Goal: Complete application form: Complete application form

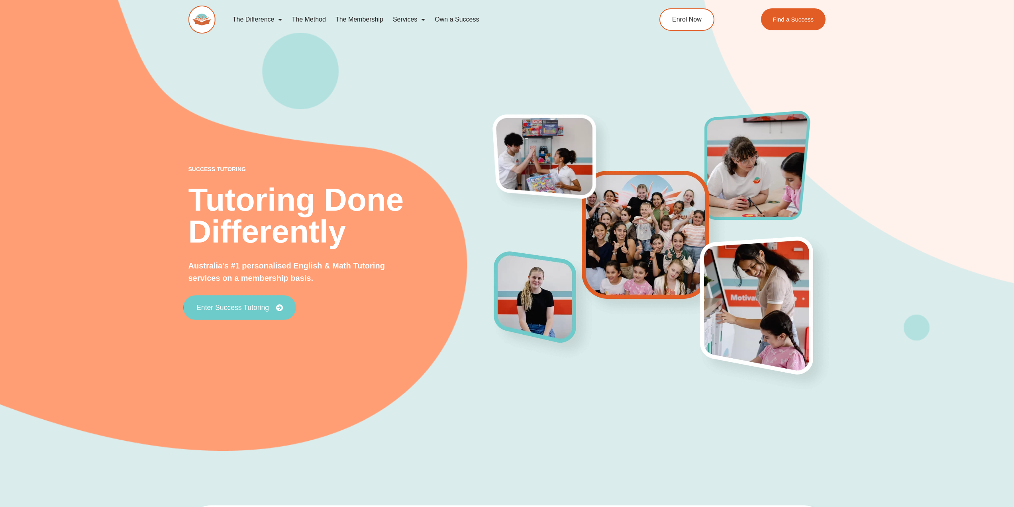
click at [250, 308] on span "Enter Success Tutoring" at bounding box center [233, 307] width 73 height 7
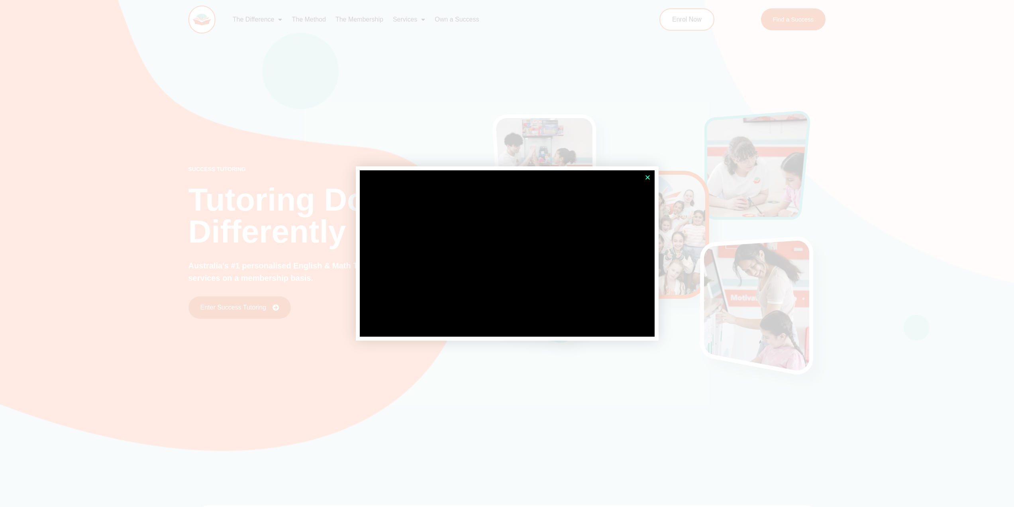
click at [649, 177] on icon "Close" at bounding box center [648, 177] width 6 height 6
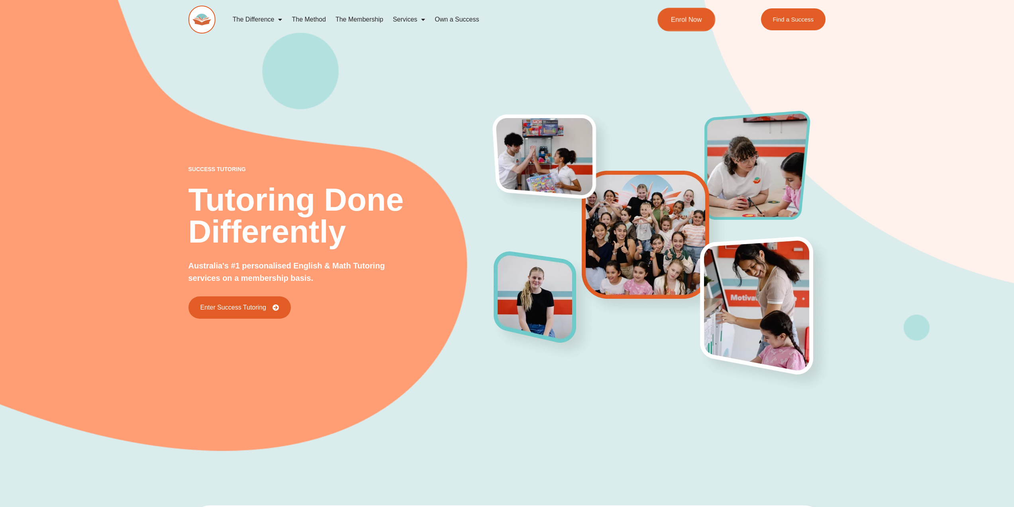
click at [700, 22] on span "Enrol Now" at bounding box center [686, 19] width 31 height 7
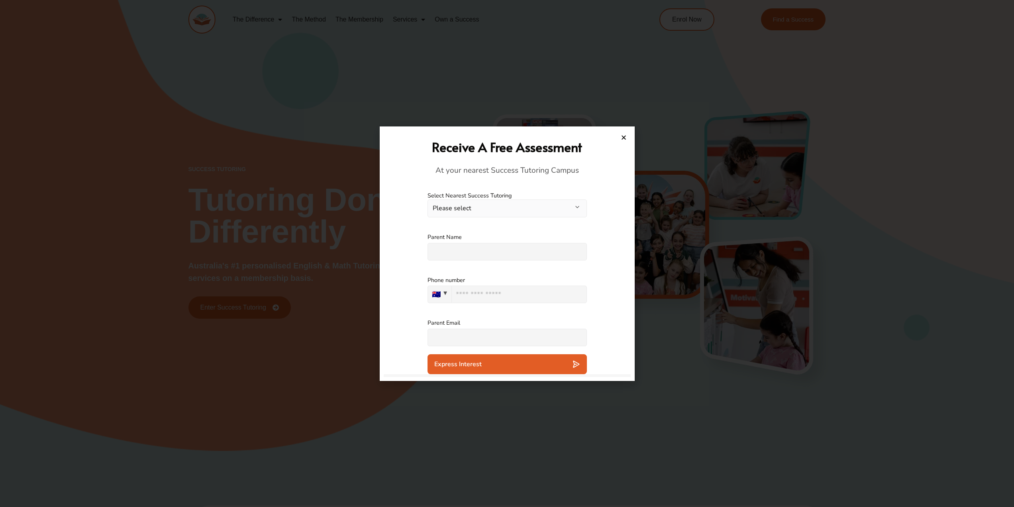
click at [462, 205] on button "Please select" at bounding box center [507, 208] width 159 height 18
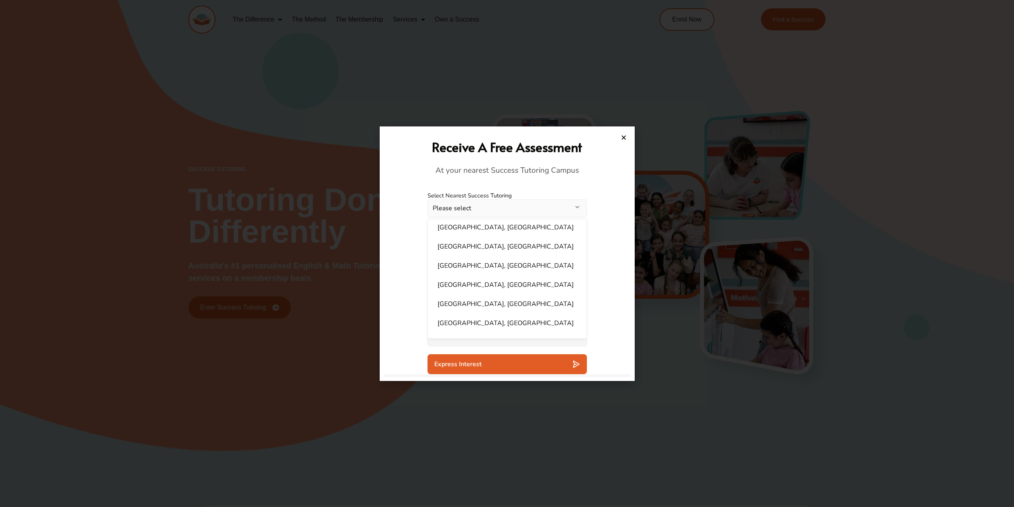
scroll to position [319, 0]
click at [475, 277] on li "Penrith, NSW" at bounding box center [507, 283] width 149 height 16
select select "**********"
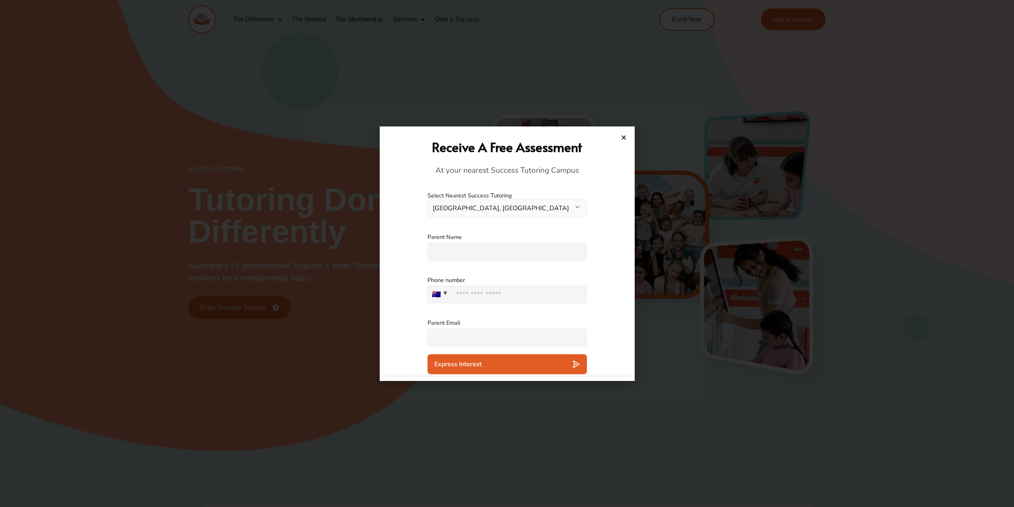
click at [471, 258] on input "text" at bounding box center [507, 252] width 159 height 18
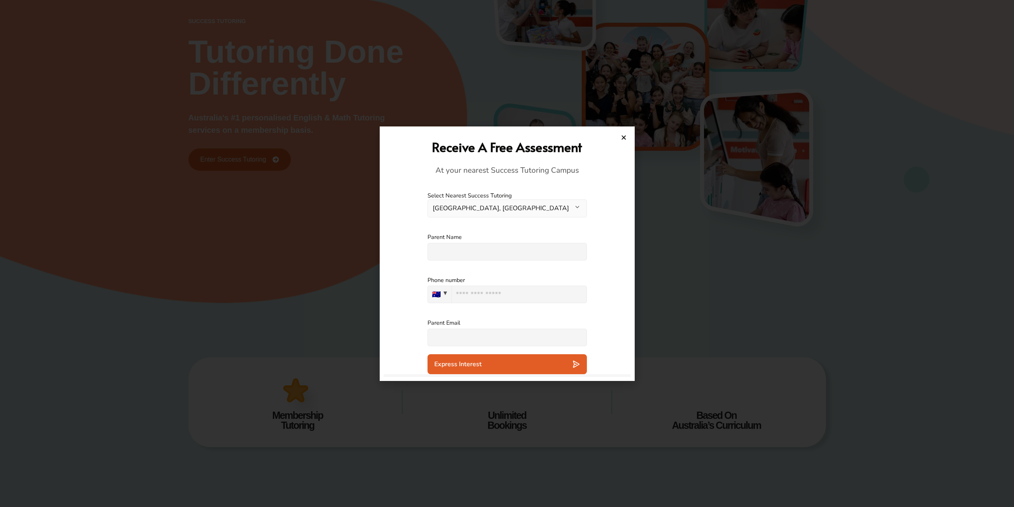
scroll to position [159, 0]
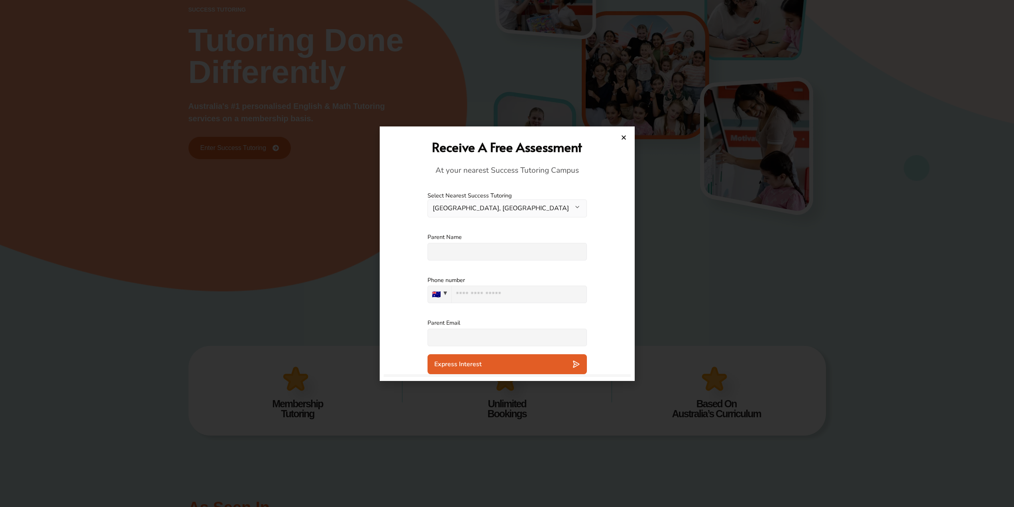
click at [625, 141] on h2 "Receive A Free Assessment" at bounding box center [507, 146] width 239 height 17
click at [624, 139] on icon "Close" at bounding box center [624, 137] width 6 height 6
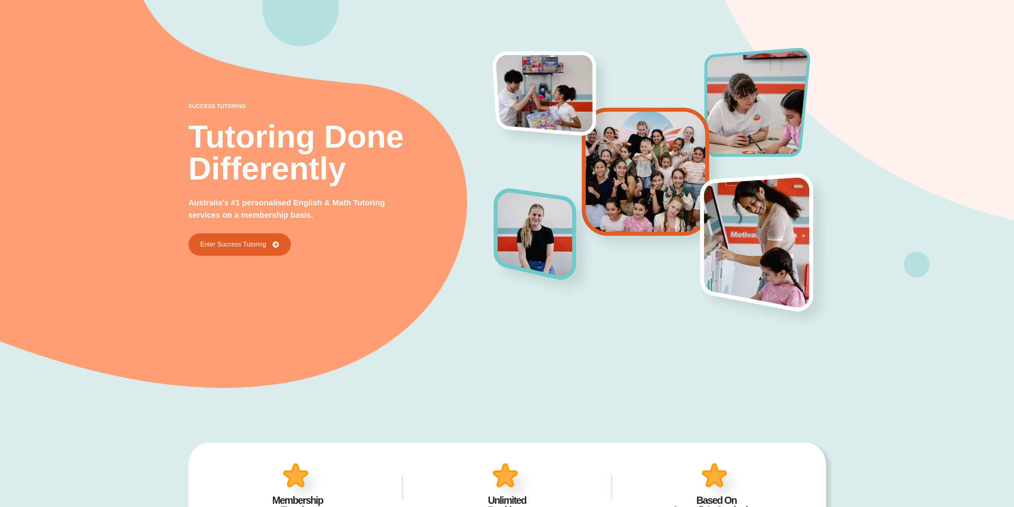
scroll to position [0, 0]
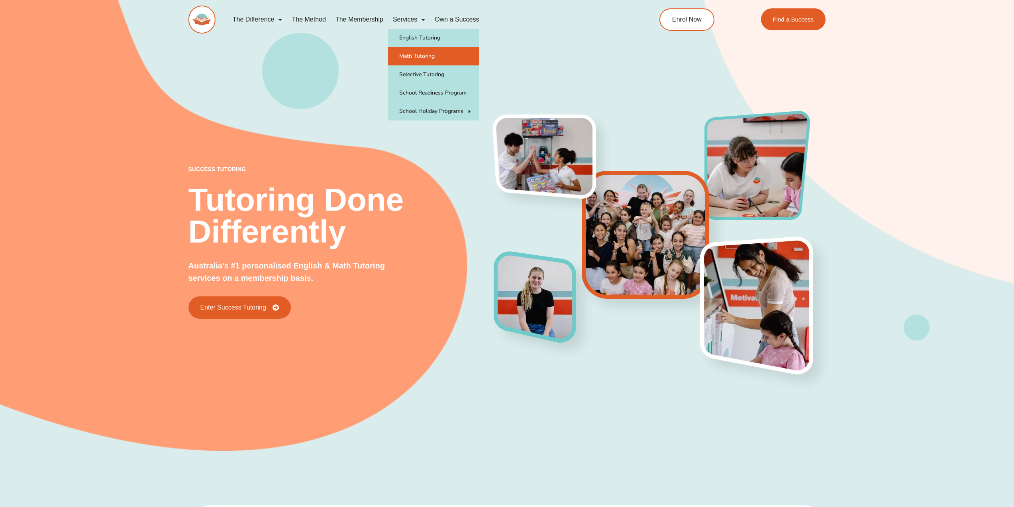
click at [423, 59] on link "Math Tutoring" at bounding box center [433, 56] width 91 height 18
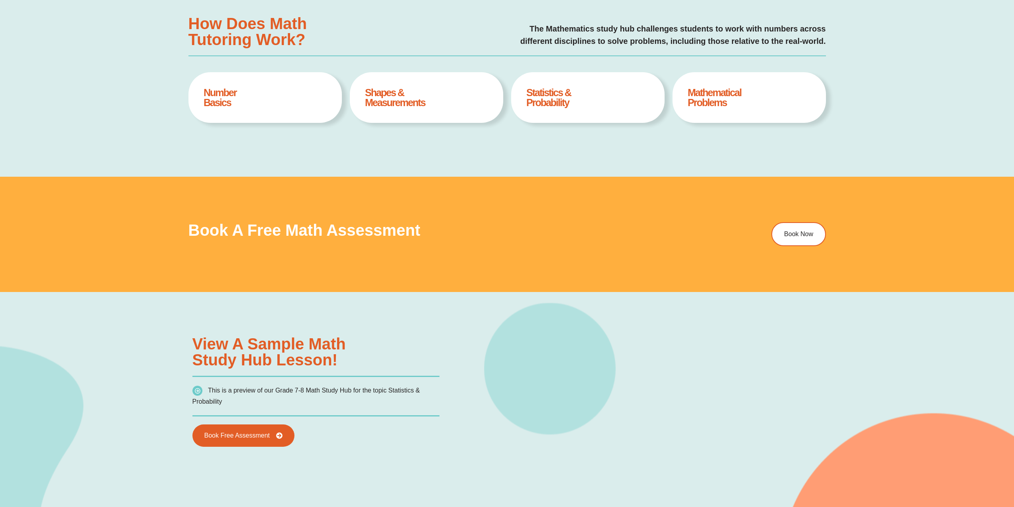
scroll to position [516, 0]
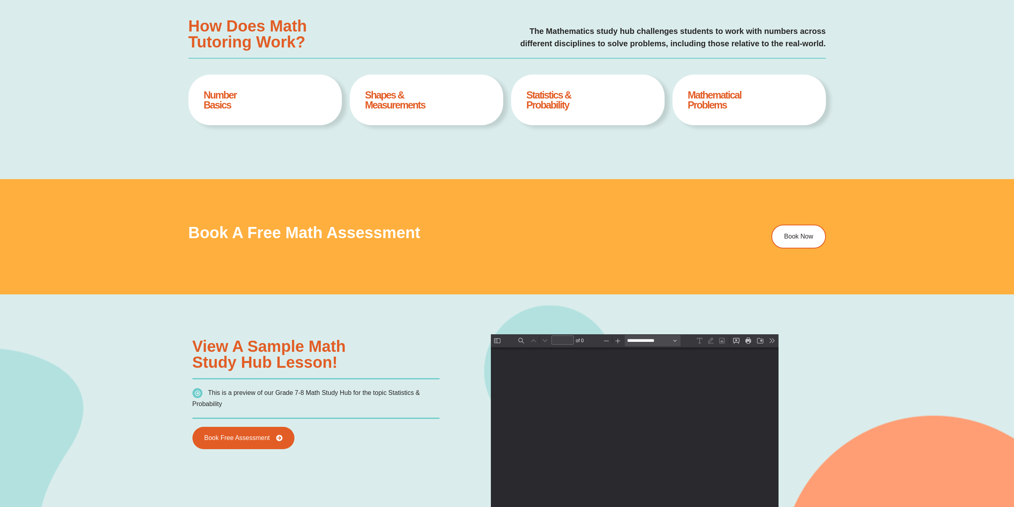
type input "*"
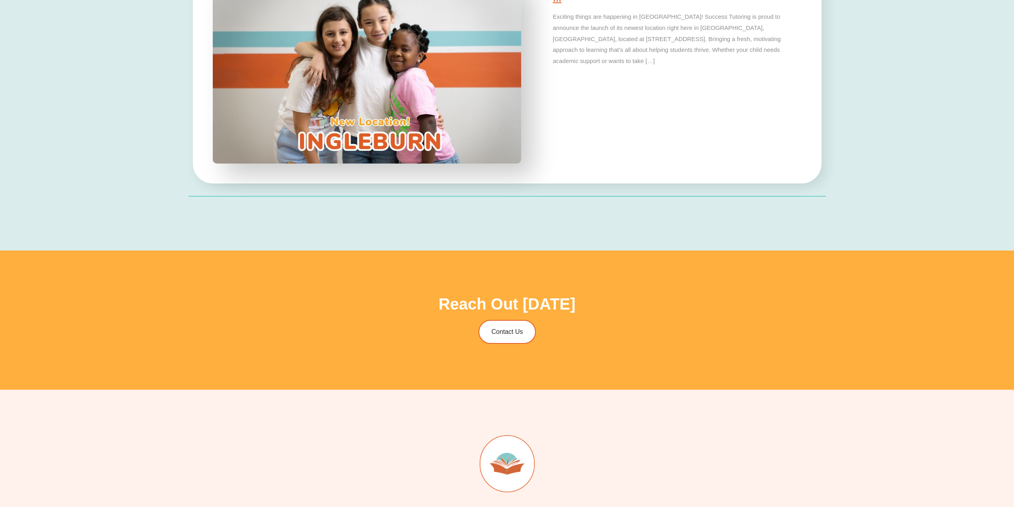
scroll to position [2748, 0]
